Goal: Task Accomplishment & Management: Complete application form

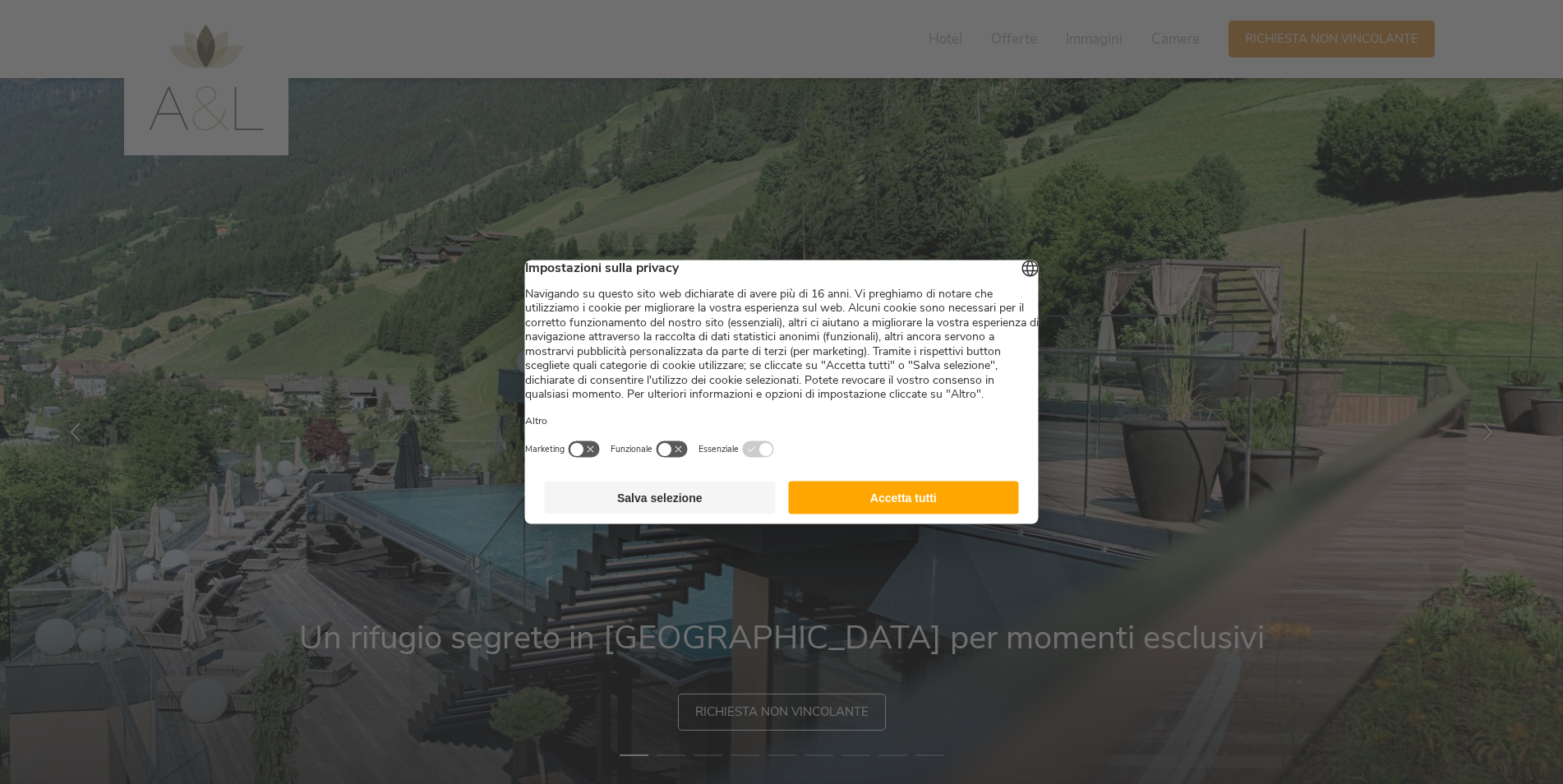
click at [938, 501] on button "Accetta tutti" at bounding box center [903, 497] width 231 height 33
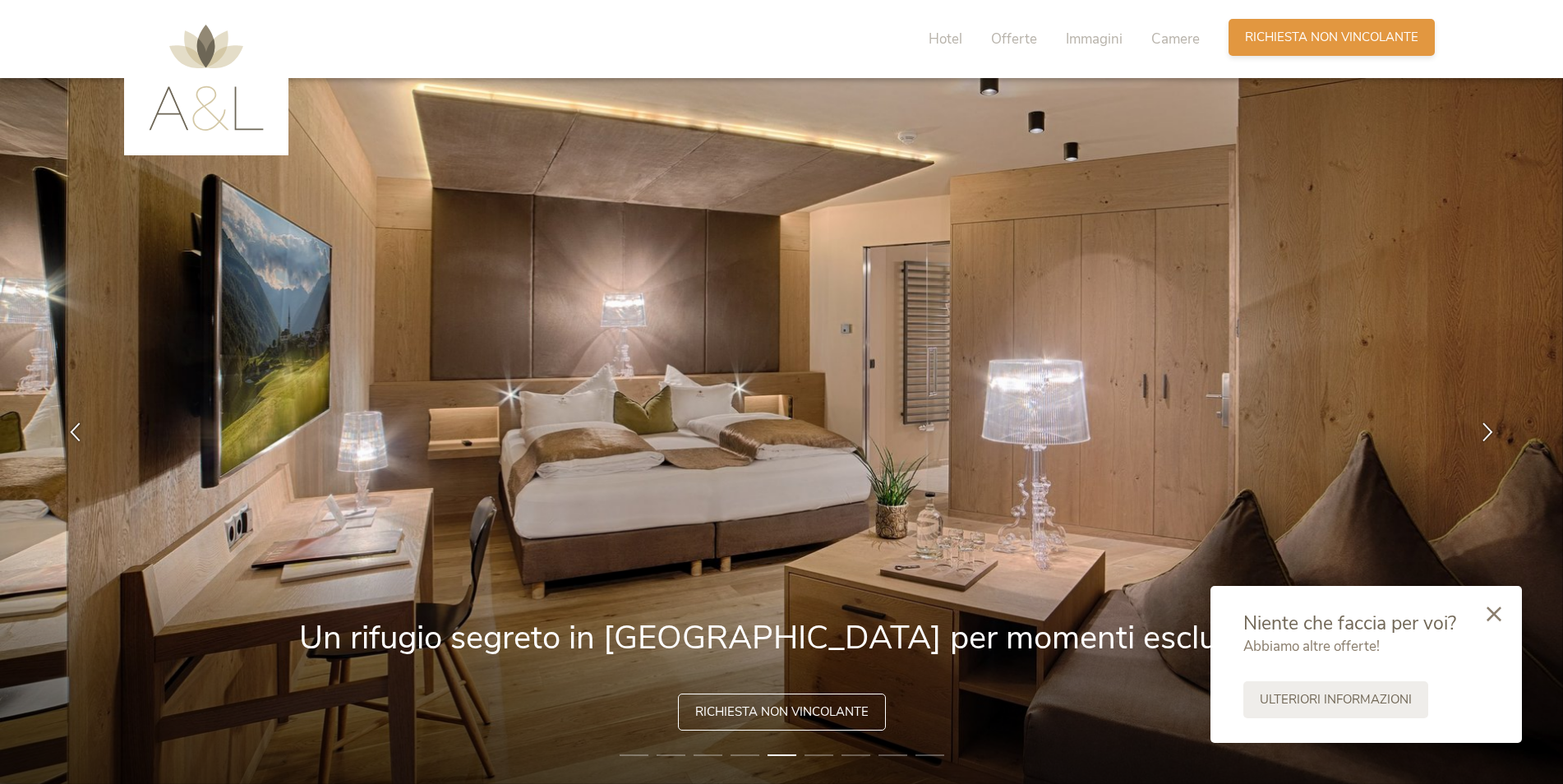
click at [1356, 35] on span "Richiesta non vincolante" at bounding box center [1331, 37] width 173 height 17
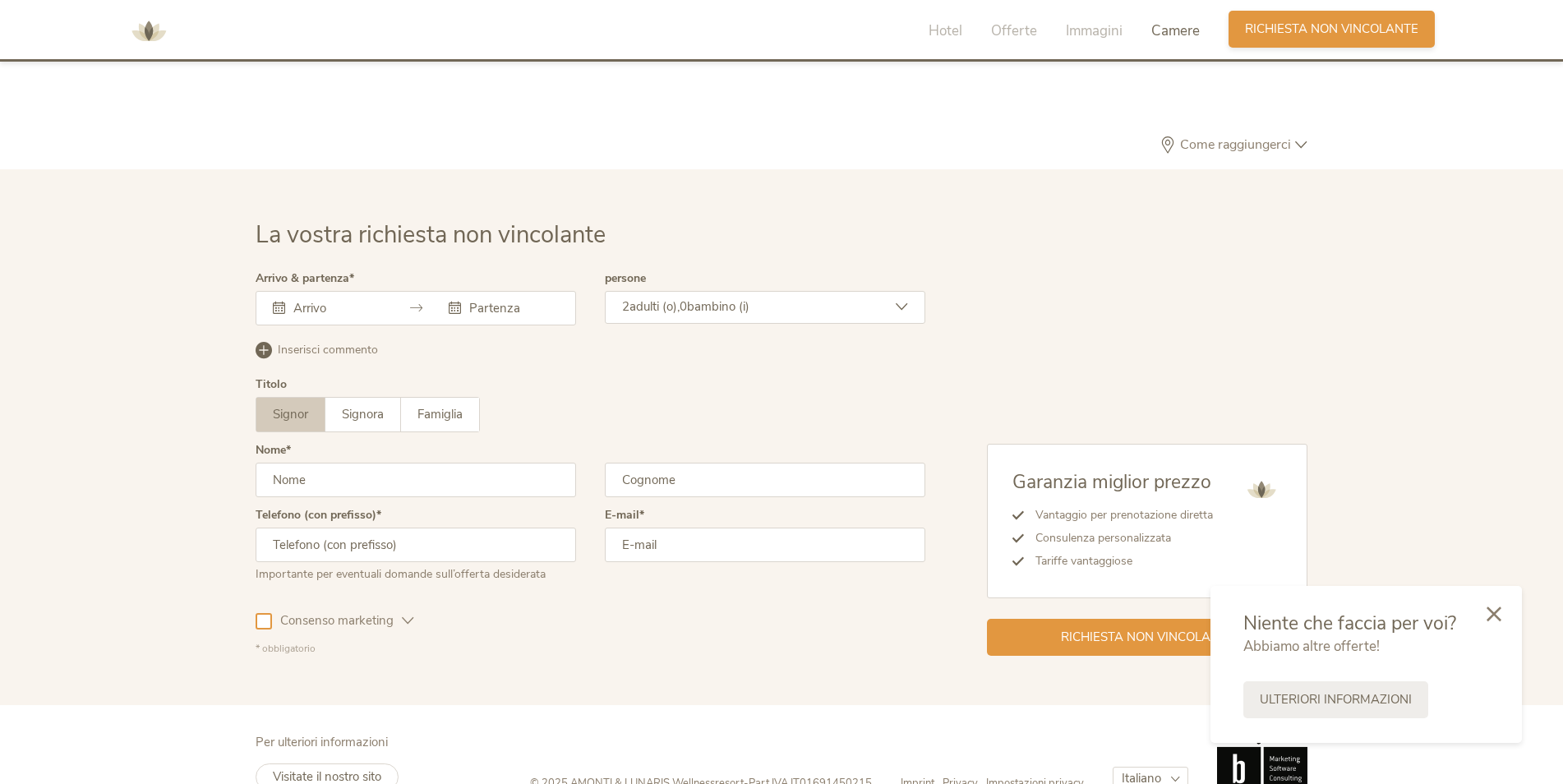
scroll to position [4950, 0]
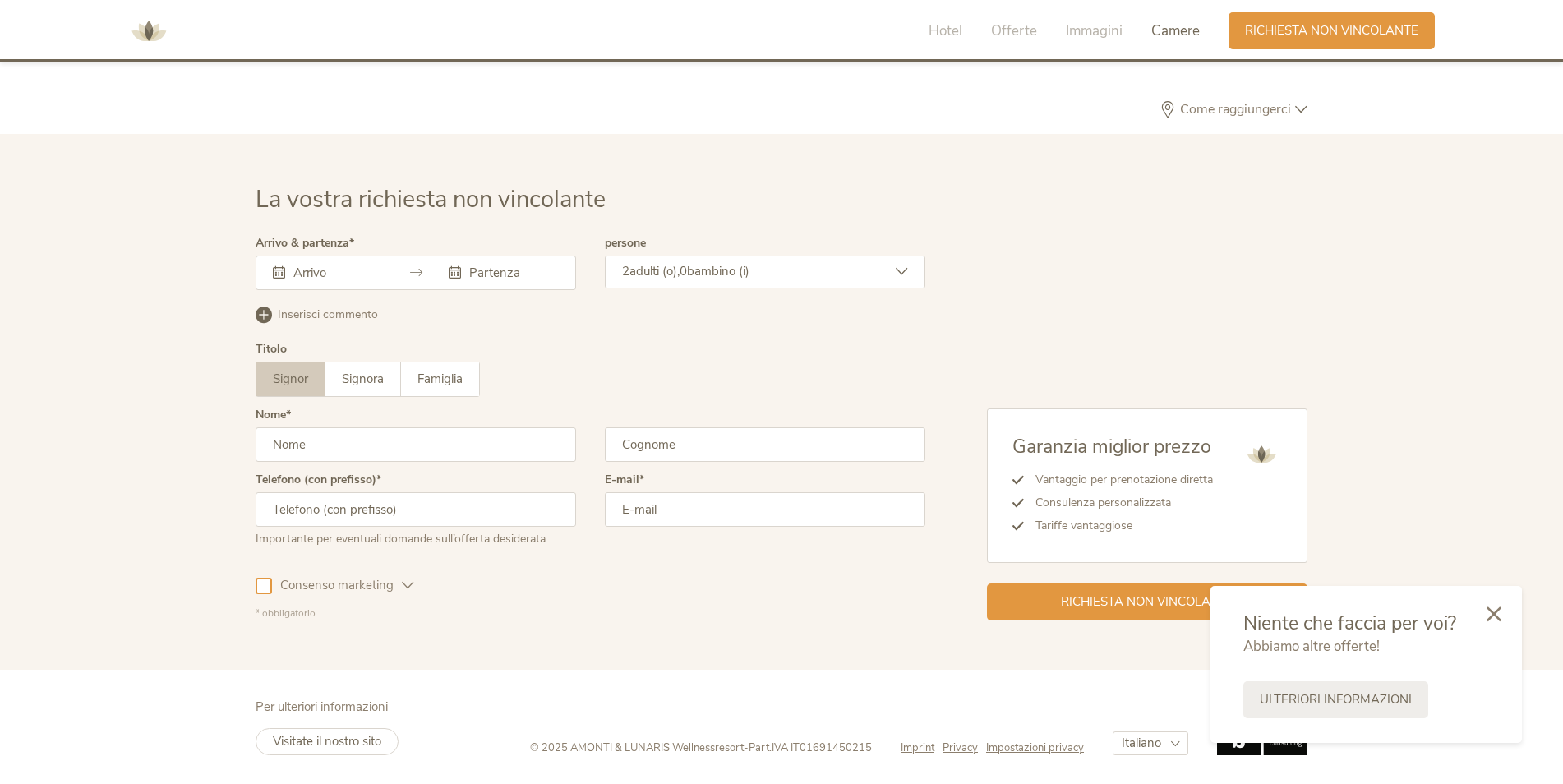
click at [394, 274] on div at bounding box center [416, 273] width 320 height 35
click at [327, 283] on div at bounding box center [416, 273] width 320 height 35
click at [311, 274] on input "text" at bounding box center [336, 273] width 94 height 16
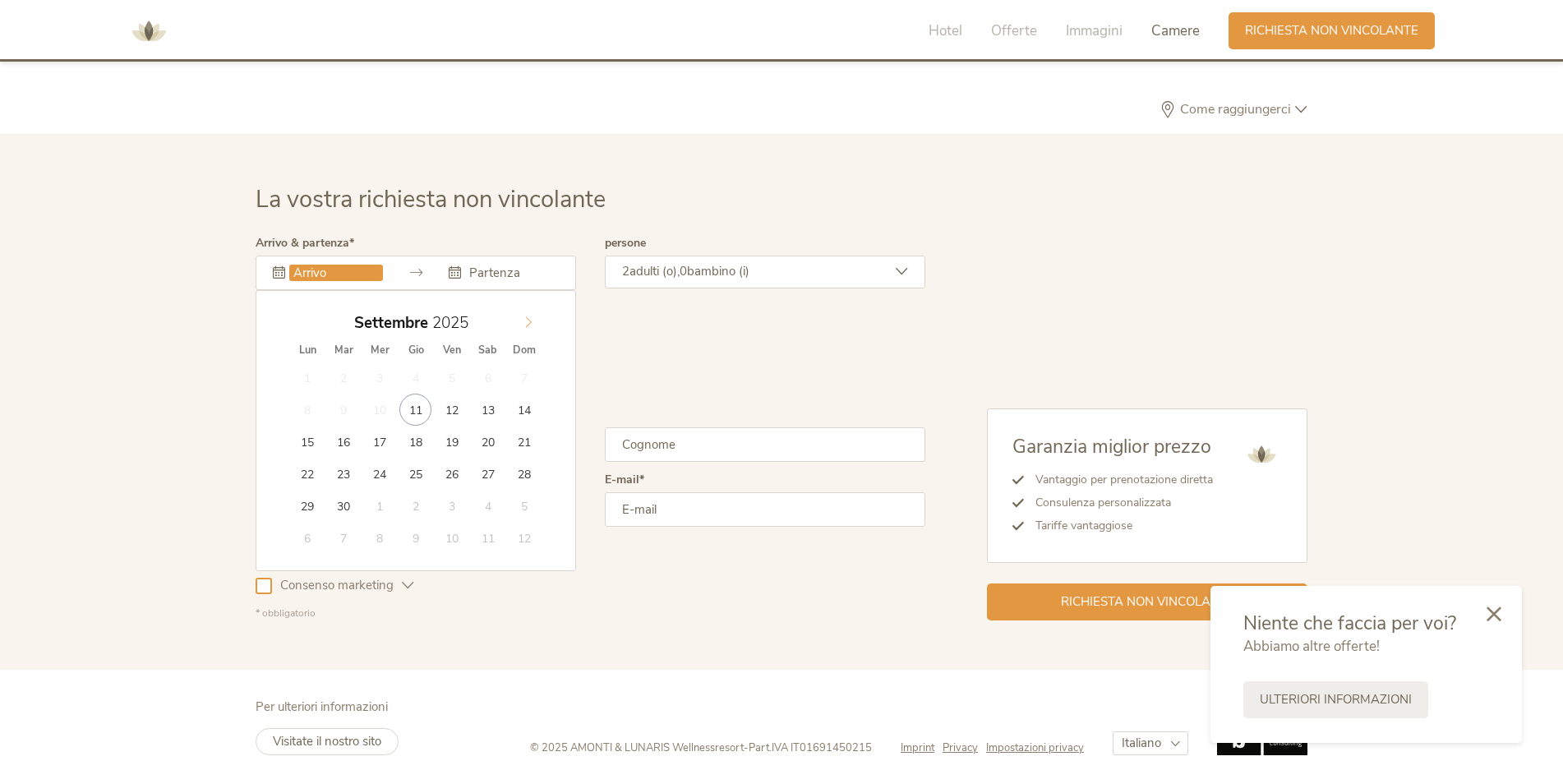
click at [530, 320] on icon at bounding box center [529, 322] width 12 height 12
click at [529, 320] on icon at bounding box center [529, 322] width 12 height 12
type input "[DATE]"
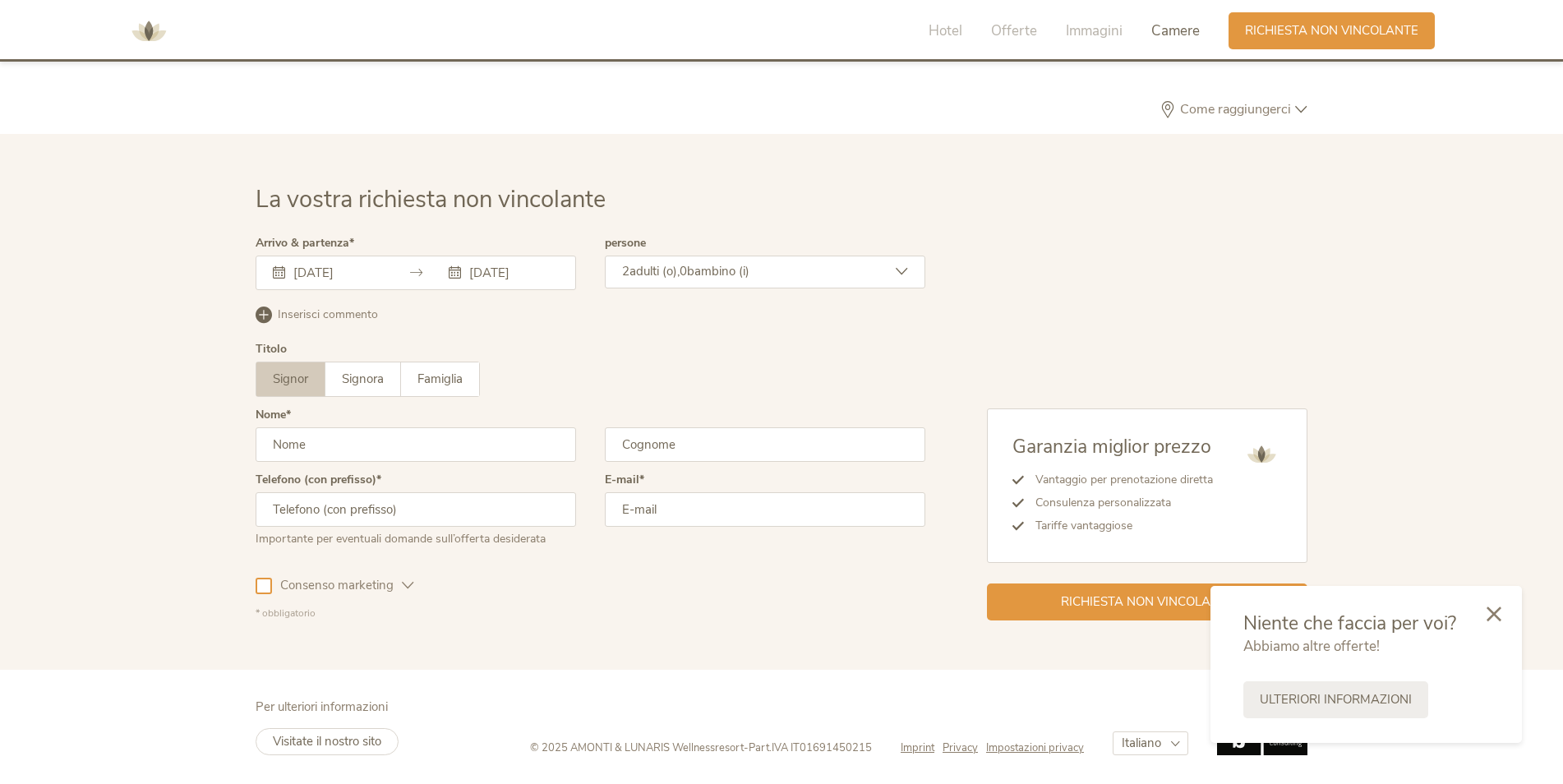
click at [727, 275] on span "bambino (i)" at bounding box center [718, 271] width 62 height 16
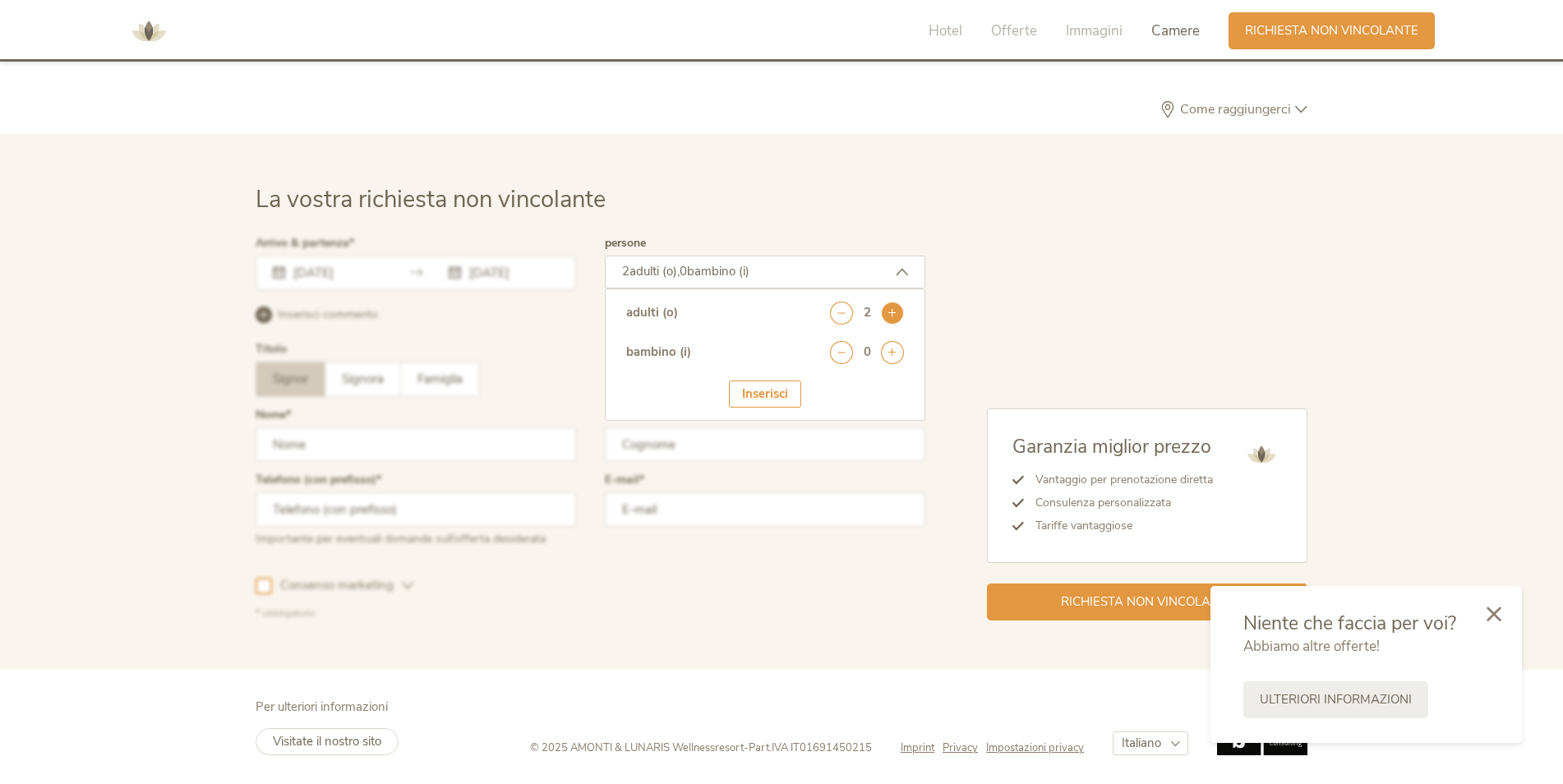
click at [897, 316] on icon at bounding box center [892, 313] width 23 height 23
click at [841, 316] on icon at bounding box center [841, 313] width 23 height 23
click at [891, 362] on icon at bounding box center [892, 352] width 23 height 23
drag, startPoint x: 851, startPoint y: 410, endPoint x: 850, endPoint y: 400, distance: 10.0
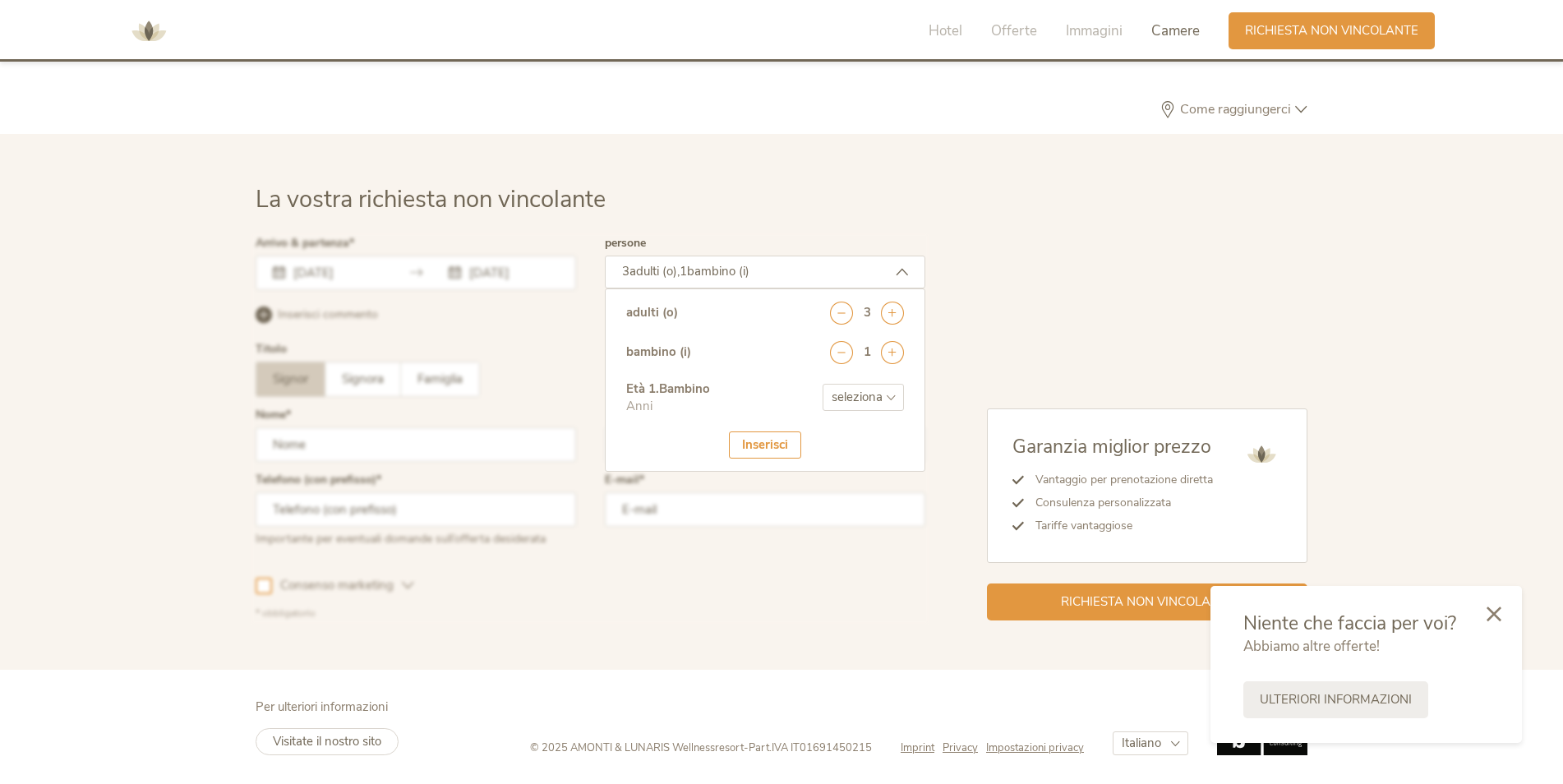
click at [851, 410] on select "seleziona 0 1 2 3 4 5 6 7 8 9 10 11 12 13 14 15 16 17" at bounding box center [862, 397] width 81 height 27
select select "16"
click at [822, 384] on select "seleziona 0 1 2 3 4 5 6 7 8 9 10 11 12 13 14 15 16 17" at bounding box center [862, 397] width 81 height 27
click at [777, 504] on div at bounding box center [590, 428] width 678 height 391
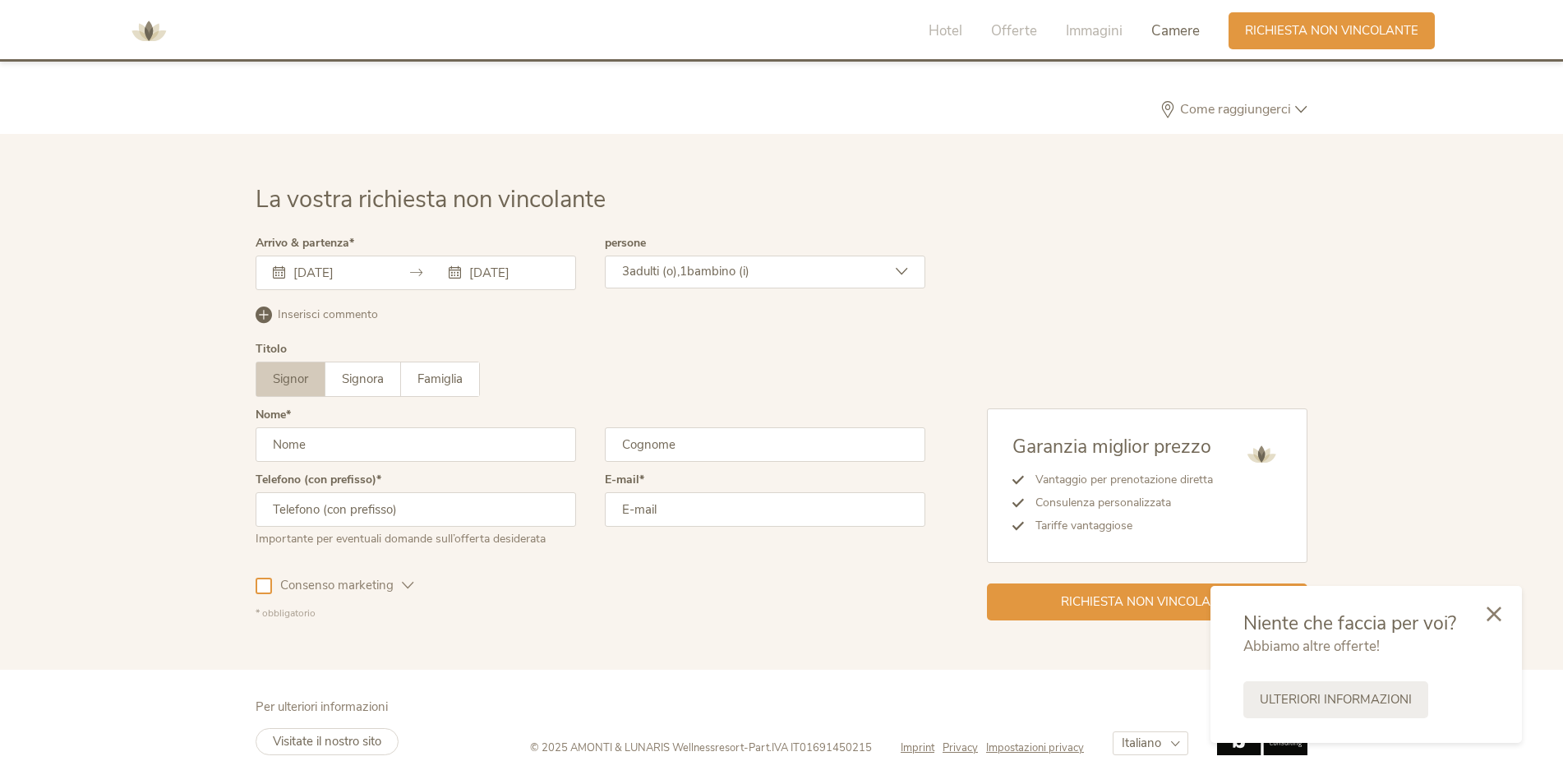
click at [832, 279] on div "3 adulti (o), 1 bambino (i)" at bounding box center [765, 272] width 320 height 33
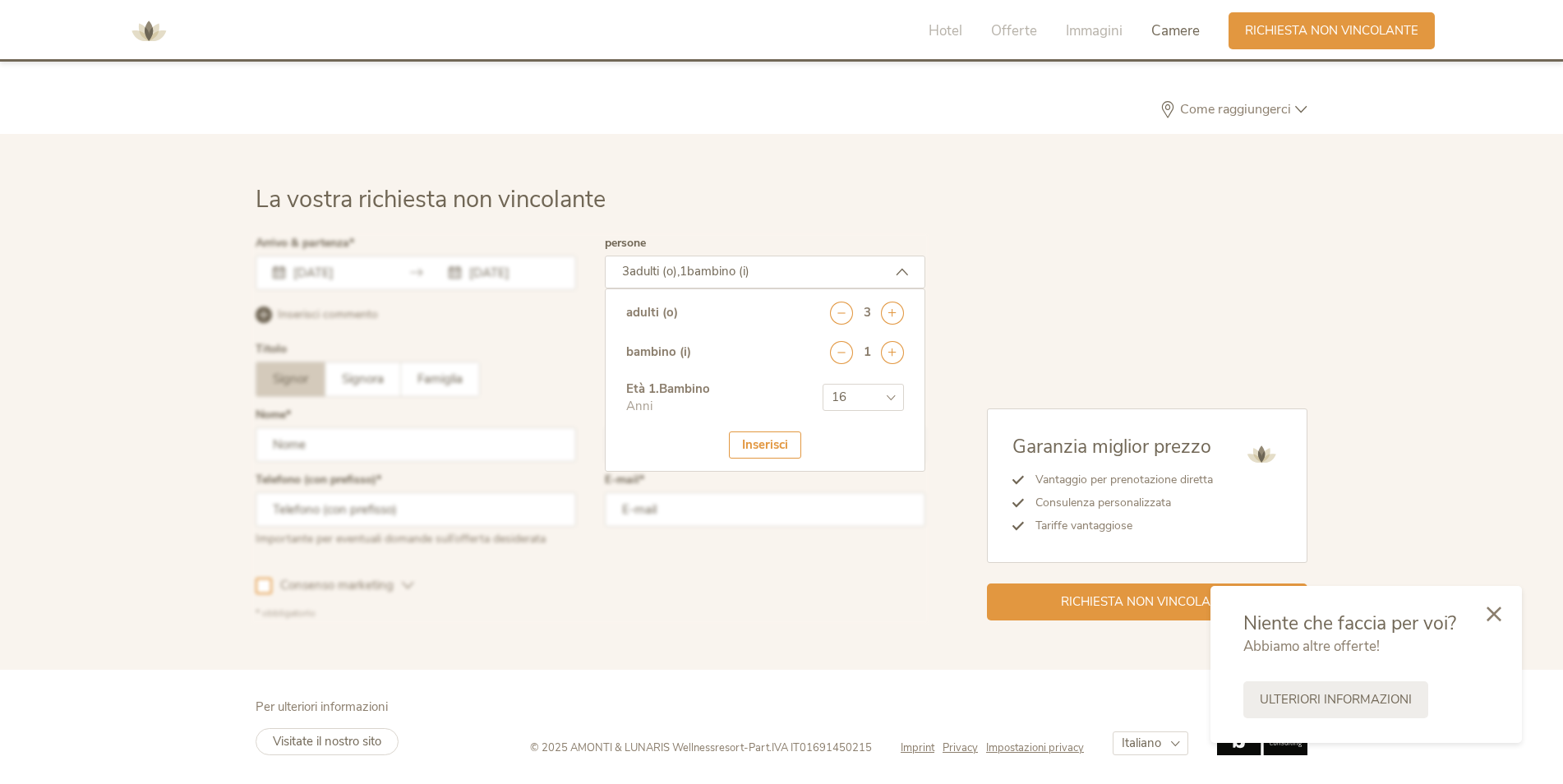
click at [781, 446] on div "Inserisci" at bounding box center [765, 444] width 72 height 27
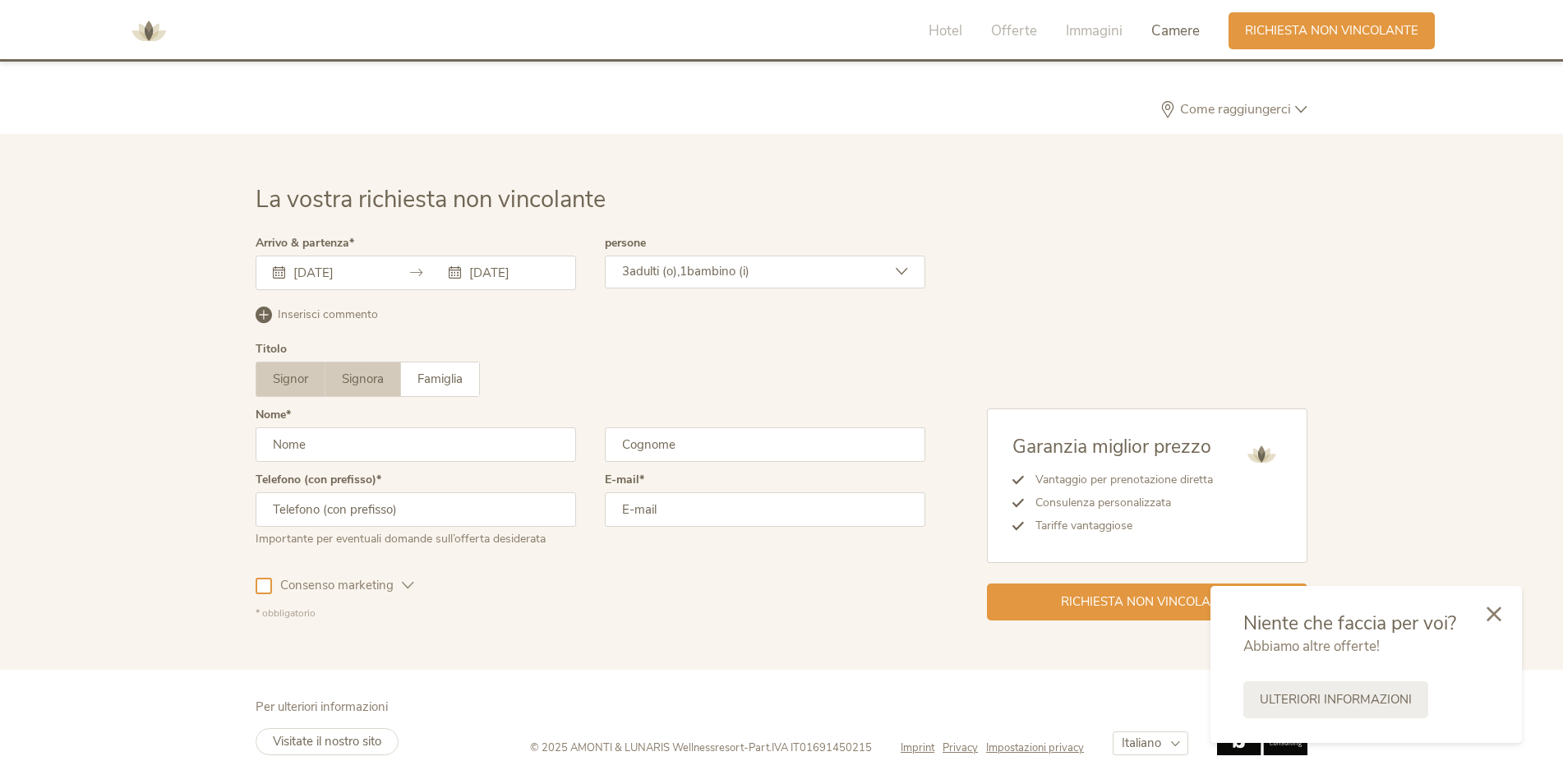
click at [361, 379] on span "Signora" at bounding box center [363, 379] width 42 height 16
click at [352, 450] on input "text" at bounding box center [416, 444] width 320 height 35
type input "Alessia"
type input "Xiang"
type input "[PHONE_NUMBER]"
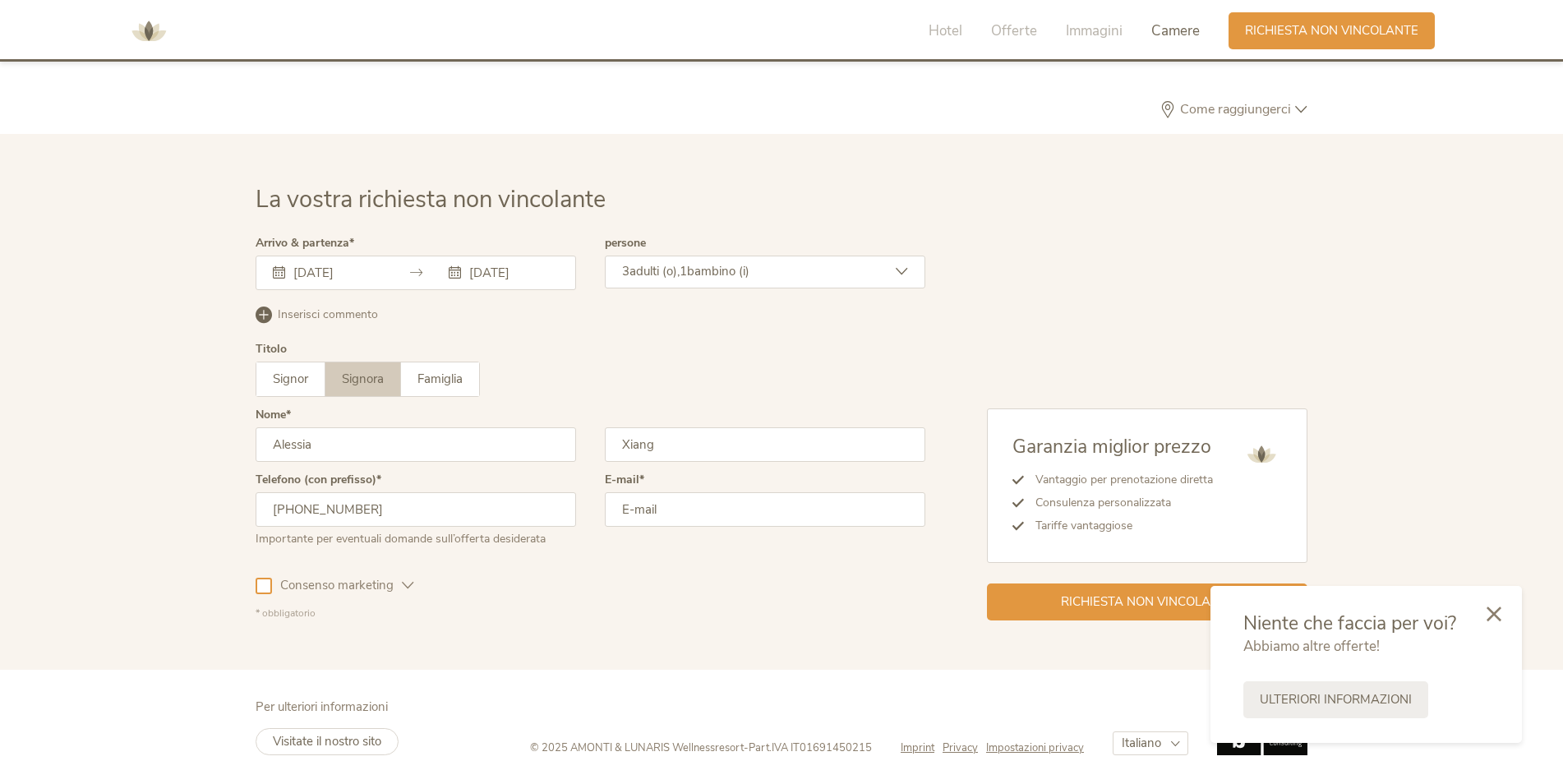
type input "[EMAIL_ADDRESS][DOMAIN_NAME]"
click at [270, 583] on div at bounding box center [264, 586] width 16 height 16
click at [1111, 589] on div "Richiesta non vincolante" at bounding box center [1147, 600] width 320 height 37
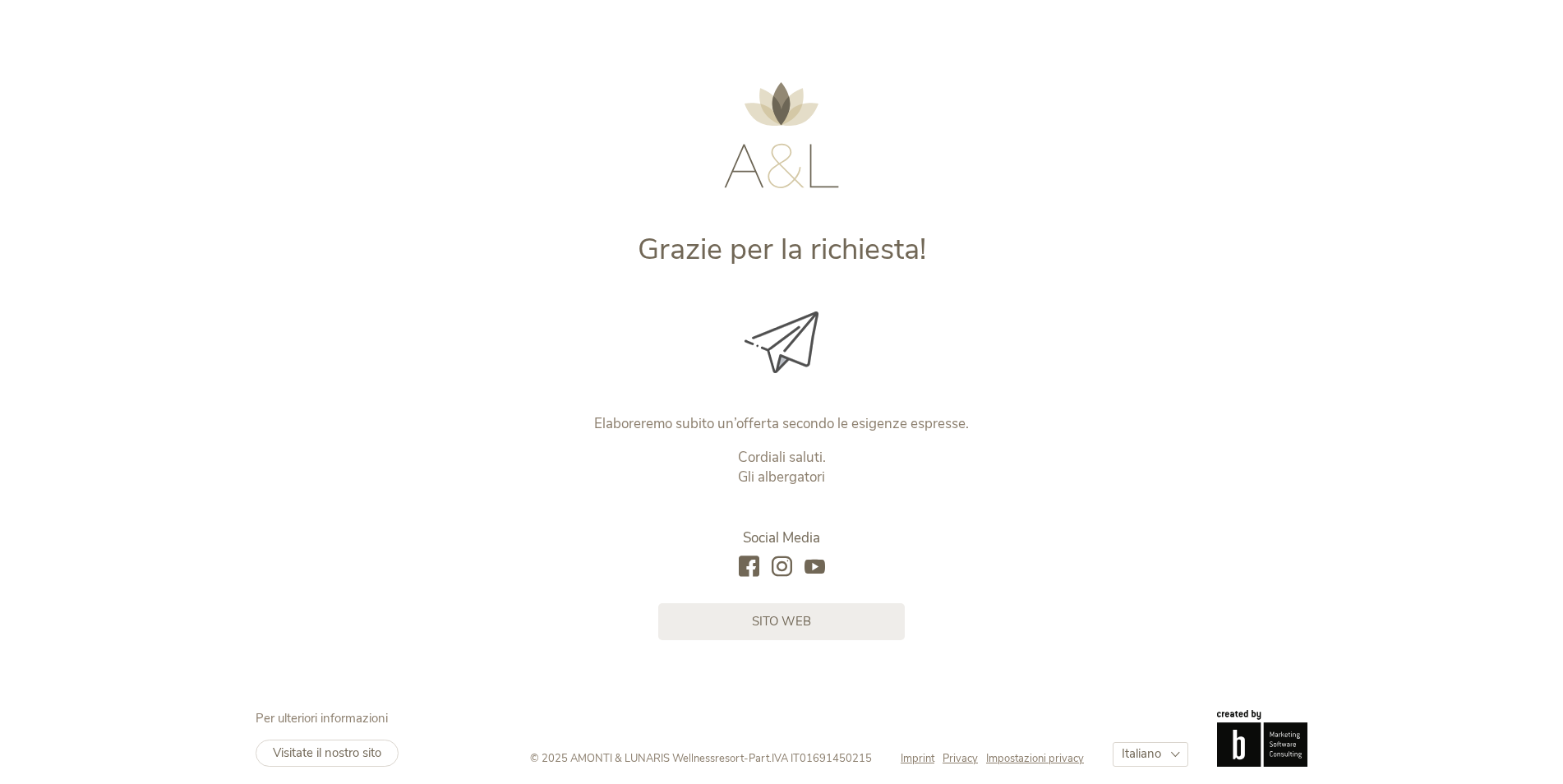
click at [823, 642] on div "Grazie per la richiesta! Elaboreremo subito un’offerta secondo le esigenze espr…" at bounding box center [781, 397] width 1563 height 795
click at [811, 633] on link "sito web" at bounding box center [781, 619] width 246 height 37
